Goal: Task Accomplishment & Management: Manage account settings

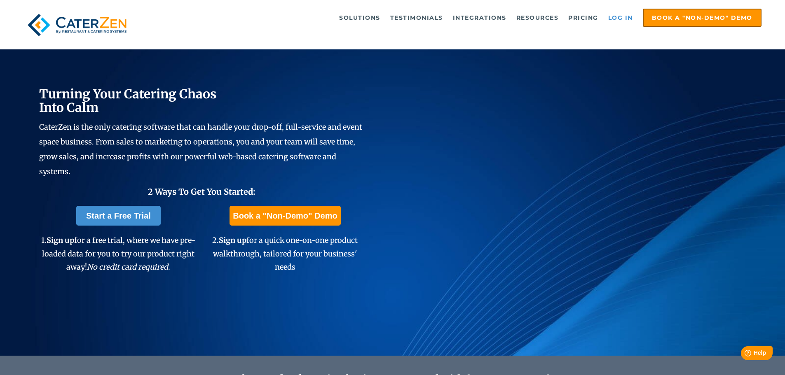
click at [622, 16] on link "Log in" at bounding box center [620, 17] width 33 height 16
click at [616, 19] on link "Log in" at bounding box center [620, 17] width 33 height 16
